Goal: Transaction & Acquisition: Book appointment/travel/reservation

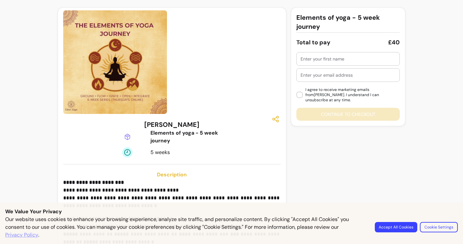
click at [351, 62] on input "text" at bounding box center [348, 59] width 95 height 6
type input "[PERSON_NAME]"
click at [334, 78] on input "text" at bounding box center [348, 75] width 95 height 6
type input "[EMAIL_ADDRESS][DOMAIN_NAME]"
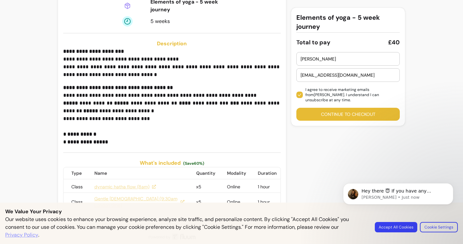
scroll to position [137, 0]
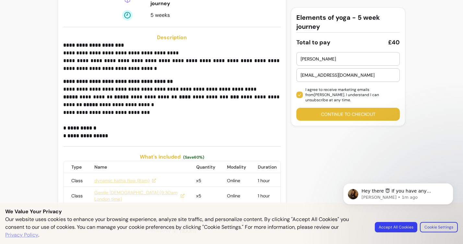
click at [329, 109] on button "Continue to checkout" at bounding box center [348, 114] width 104 height 13
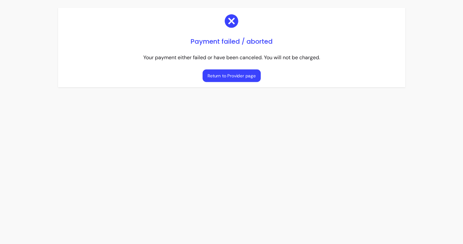
click at [232, 75] on button "Return to Provider page" at bounding box center [231, 76] width 58 height 13
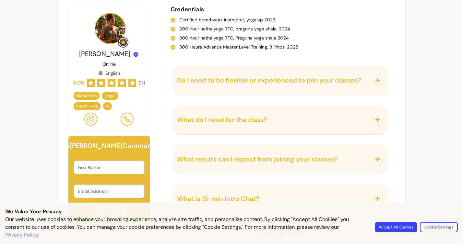
scroll to position [710, 0]
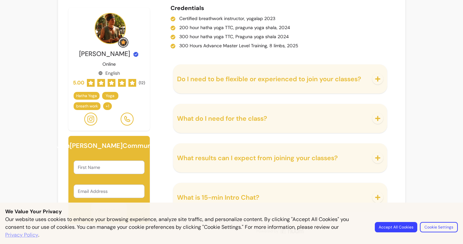
click at [377, 81] on icon "button" at bounding box center [377, 79] width 5 height 5
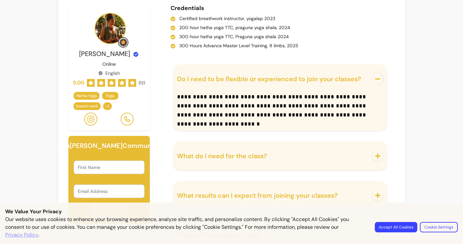
click at [377, 154] on icon "button" at bounding box center [378, 156] width 6 height 6
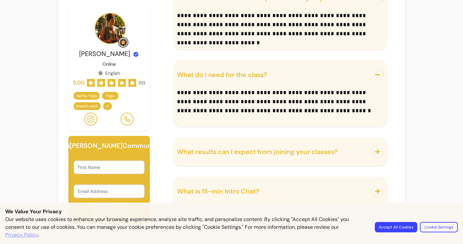
scroll to position [796, 0]
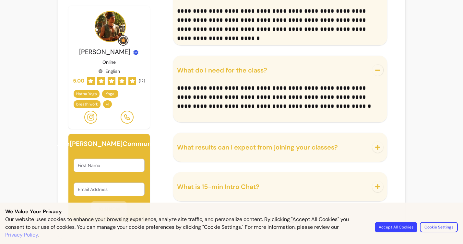
click at [377, 150] on icon "button" at bounding box center [378, 148] width 6 height 6
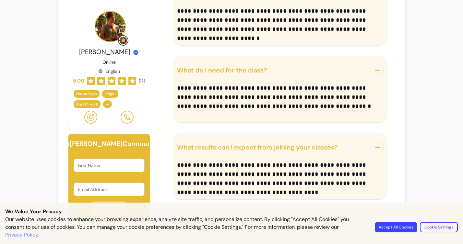
scroll to position [834, 0]
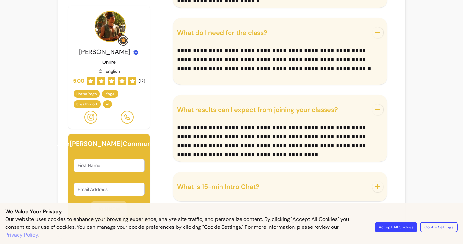
click at [376, 189] on icon "button" at bounding box center [378, 187] width 6 height 6
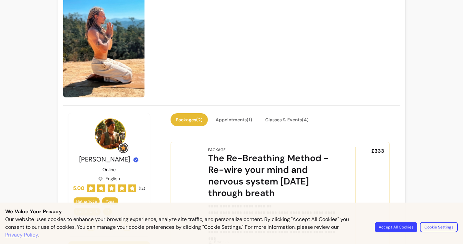
scroll to position [41, 0]
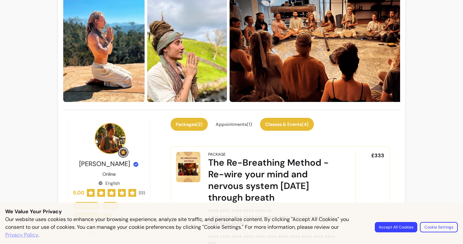
click at [298, 122] on button "Classes & Events ( 4 )" at bounding box center [287, 124] width 54 height 13
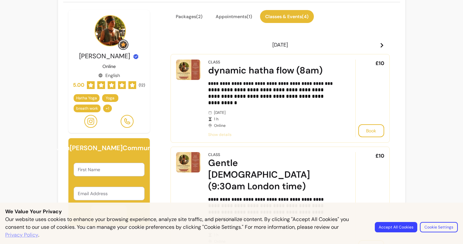
scroll to position [149, 0]
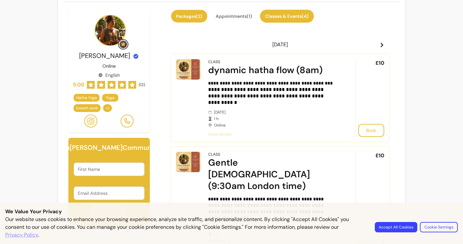
click at [179, 14] on button "Packages ( 2 )" at bounding box center [189, 16] width 36 height 13
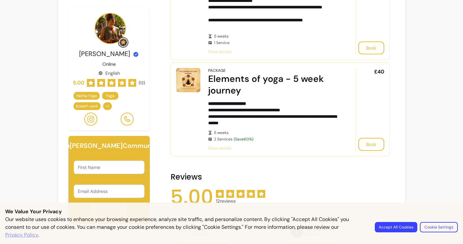
scroll to position [251, 0]
click at [227, 146] on span "Show details" at bounding box center [272, 148] width 129 height 5
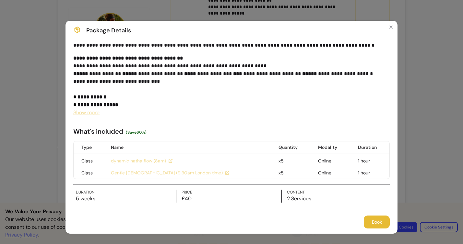
scroll to position [10, 0]
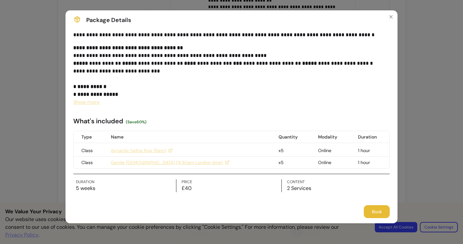
click at [153, 152] on link "dynamic hatha flow (8am)" at bounding box center [142, 151] width 62 height 6
click at [375, 208] on button "Book" at bounding box center [376, 212] width 25 height 13
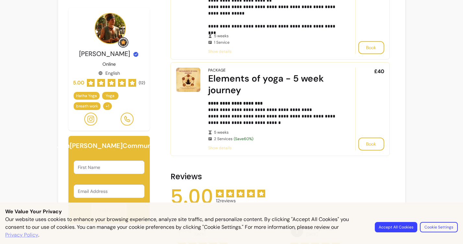
scroll to position [5, 0]
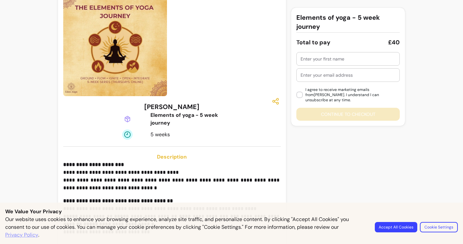
scroll to position [8, 0]
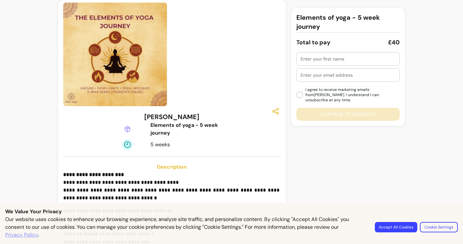
click at [347, 58] on input "text" at bounding box center [348, 59] width 95 height 6
type input "Ann"
click at [332, 75] on input "text" at bounding box center [348, 75] width 95 height 6
type input "rutherfordprojects@gmail.com"
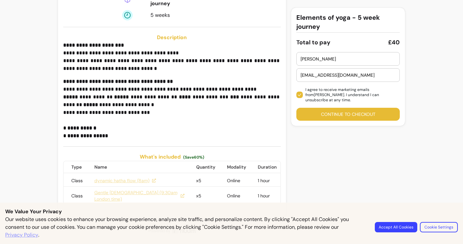
scroll to position [137, 0]
click at [350, 110] on button "Continue to checkout" at bounding box center [348, 114] width 104 height 13
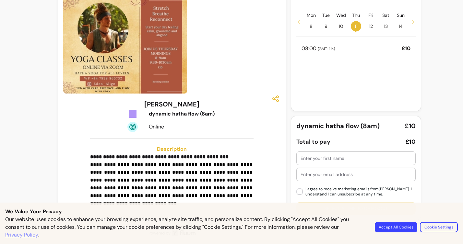
scroll to position [19, 0]
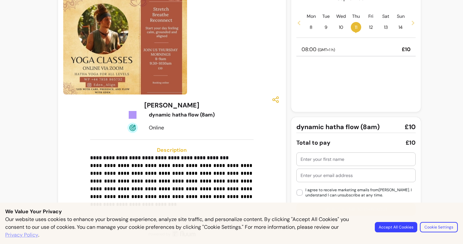
click at [411, 229] on button "Accept All Cookies" at bounding box center [396, 227] width 42 height 10
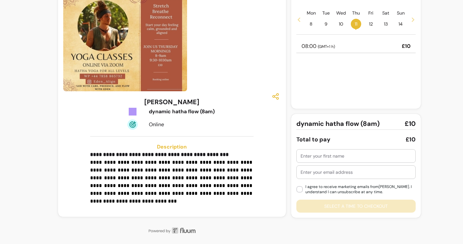
scroll to position [0, 0]
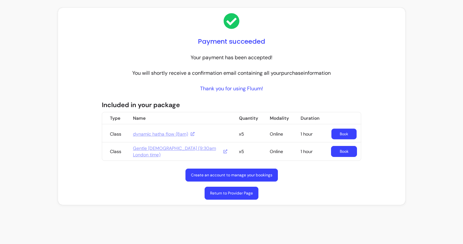
click at [349, 130] on link "Book" at bounding box center [343, 134] width 25 height 11
click at [236, 171] on link "Create an account to manage your bookings" at bounding box center [231, 175] width 89 height 13
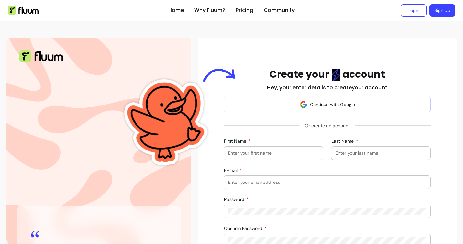
click at [275, 155] on input "First Name" at bounding box center [273, 153] width 91 height 6
type input "[PERSON_NAME]"
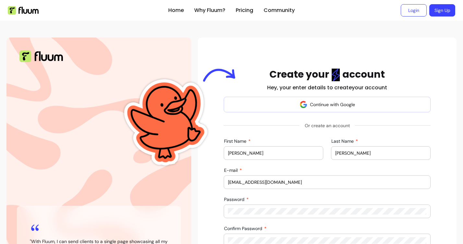
drag, startPoint x: 283, startPoint y: 184, endPoint x: 225, endPoint y: 184, distance: 58.0
click at [225, 184] on div "E-mail [EMAIL_ADDRESS][DOMAIN_NAME]" at bounding box center [327, 182] width 206 height 13
type input "[EMAIL_ADDRESS][DOMAIN_NAME]"
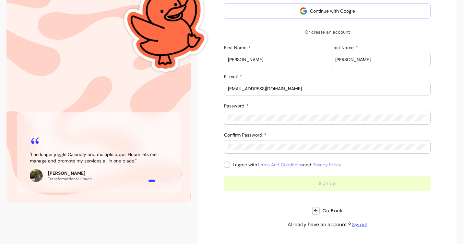
scroll to position [94, 0]
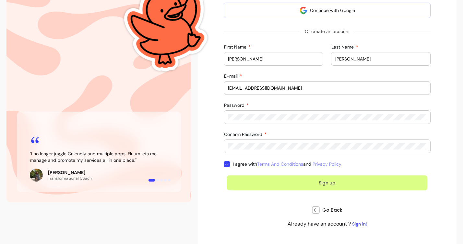
click at [324, 183] on button "Sign up" at bounding box center [327, 183] width 201 height 15
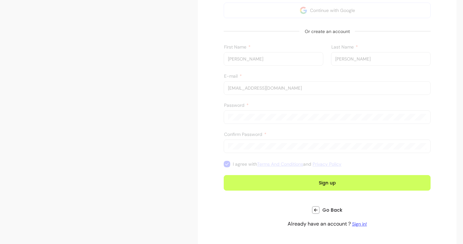
scroll to position [59, 0]
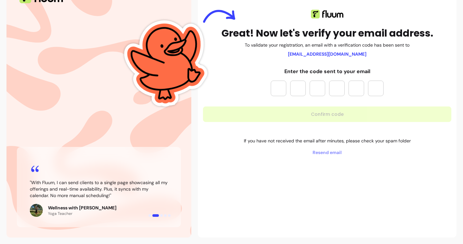
click at [279, 86] on input "Please enter OTP character 1" at bounding box center [279, 89] width 16 height 16
type input "*"
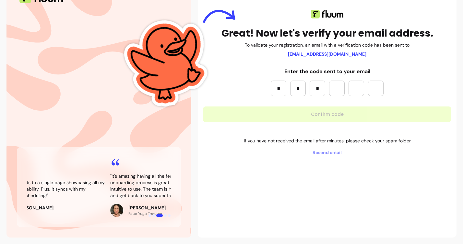
type input "*"
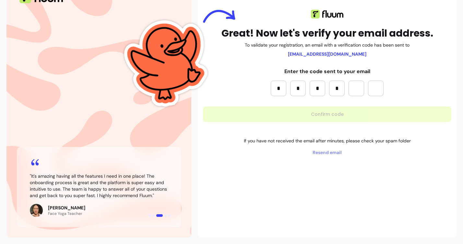
type input "*"
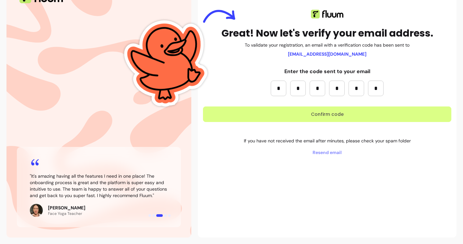
type input "*"
click at [319, 114] on button "Confirm code" at bounding box center [327, 114] width 241 height 15
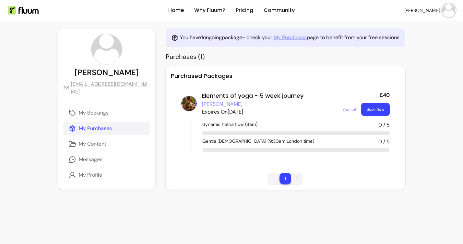
click at [380, 116] on button "Book Now" at bounding box center [375, 109] width 29 height 13
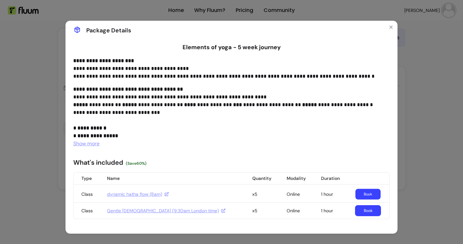
click at [362, 195] on link "Book" at bounding box center [368, 194] width 25 height 11
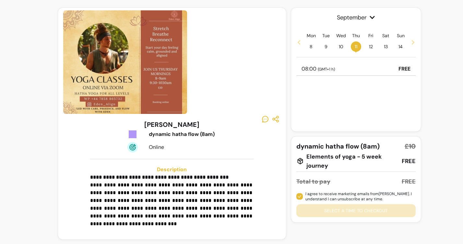
click at [351, 212] on div "I agree to receive marketing emails from Eden Align . I understand I can unsubs…" at bounding box center [355, 205] width 119 height 26
click at [358, 213] on div "I agree to receive marketing emails from Eden Align . I understand I can unsubs…" at bounding box center [355, 205] width 119 height 26
click at [322, 69] on span "( GMT+1 h )" at bounding box center [326, 69] width 17 height 5
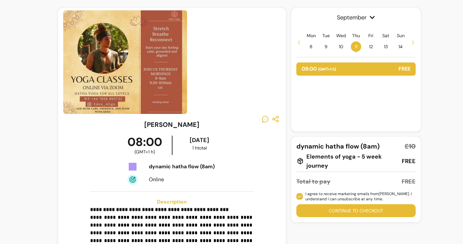
click at [353, 211] on button "Continue to checkout" at bounding box center [355, 211] width 119 height 13
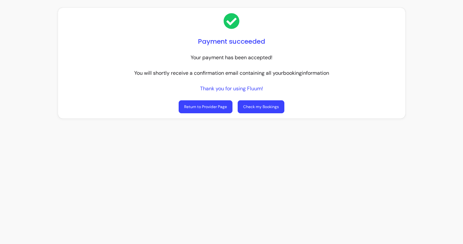
click at [261, 109] on link "Check my Bookings" at bounding box center [261, 107] width 47 height 13
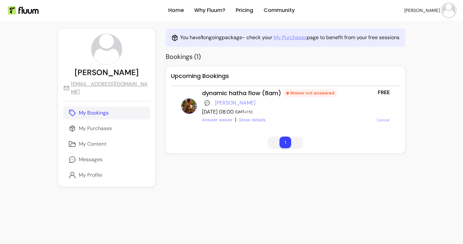
click at [307, 97] on div "Waiver not answered" at bounding box center [310, 93] width 53 height 8
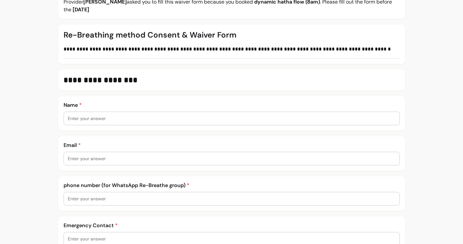
scroll to position [101, 0]
click at [112, 119] on input "text" at bounding box center [232, 118] width 328 height 6
type input "[PERSON_NAME]"
click at [78, 160] on input "text" at bounding box center [232, 158] width 328 height 6
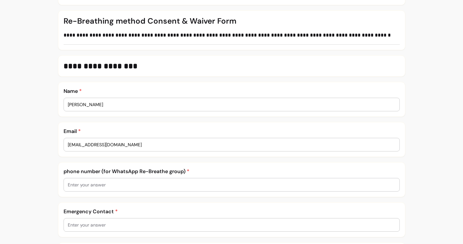
scroll to position [116, 0]
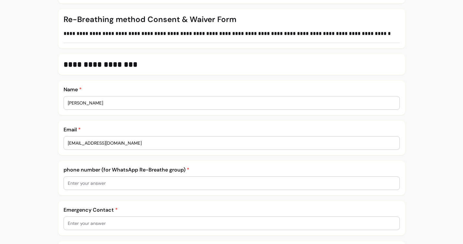
type input "[EMAIL_ADDRESS][DOMAIN_NAME]"
click at [116, 185] on input "text" at bounding box center [232, 183] width 328 height 6
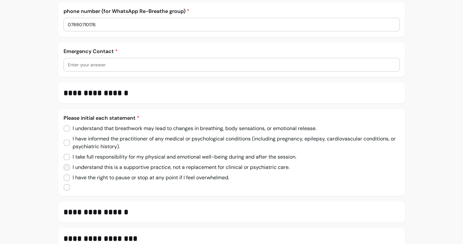
scroll to position [276, 0]
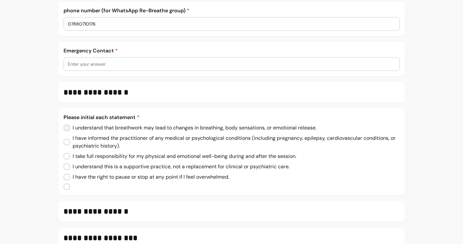
type input "07880710176"
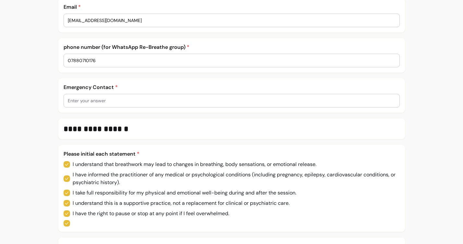
scroll to position [239, 0]
click at [97, 101] on input "text" at bounding box center [232, 101] width 328 height 6
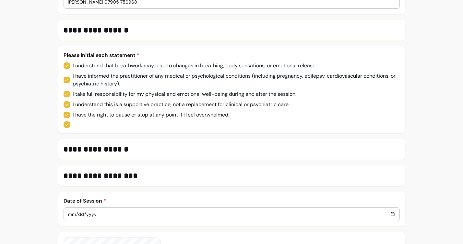
scroll to position [396, 0]
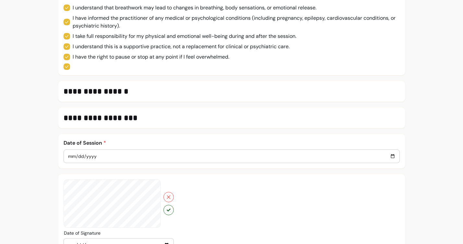
type input "[PERSON_NAME] 07905 756968"
click at [147, 91] on h3 "**********" at bounding box center [232, 91] width 336 height 10
click at [129, 93] on h3 "**********" at bounding box center [232, 91] width 336 height 10
click at [126, 93] on h3 "**********" at bounding box center [232, 91] width 336 height 10
click at [101, 93] on h3 "**********" at bounding box center [232, 91] width 336 height 10
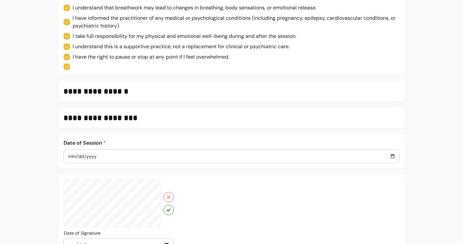
click at [123, 94] on h3 "**********" at bounding box center [232, 91] width 336 height 10
click at [125, 94] on h3 "**********" at bounding box center [232, 91] width 336 height 10
click at [391, 157] on input "date" at bounding box center [232, 156] width 328 height 7
type input "[DATE]"
click at [159, 119] on h3 "**********" at bounding box center [232, 118] width 336 height 10
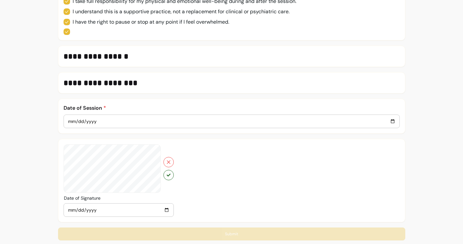
scroll to position [435, 0]
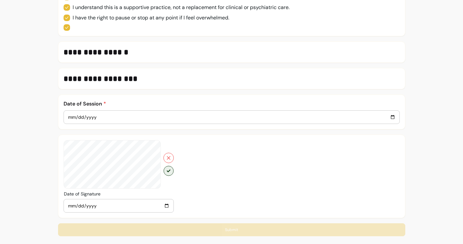
click at [166, 172] on button "button" at bounding box center [168, 171] width 10 height 10
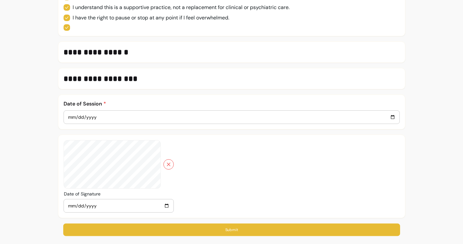
click at [201, 230] on button "Submit" at bounding box center [231, 230] width 337 height 13
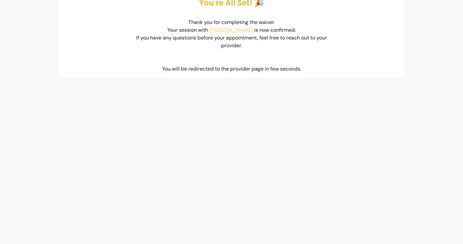
scroll to position [0, 0]
